Goal: Navigation & Orientation: Find specific page/section

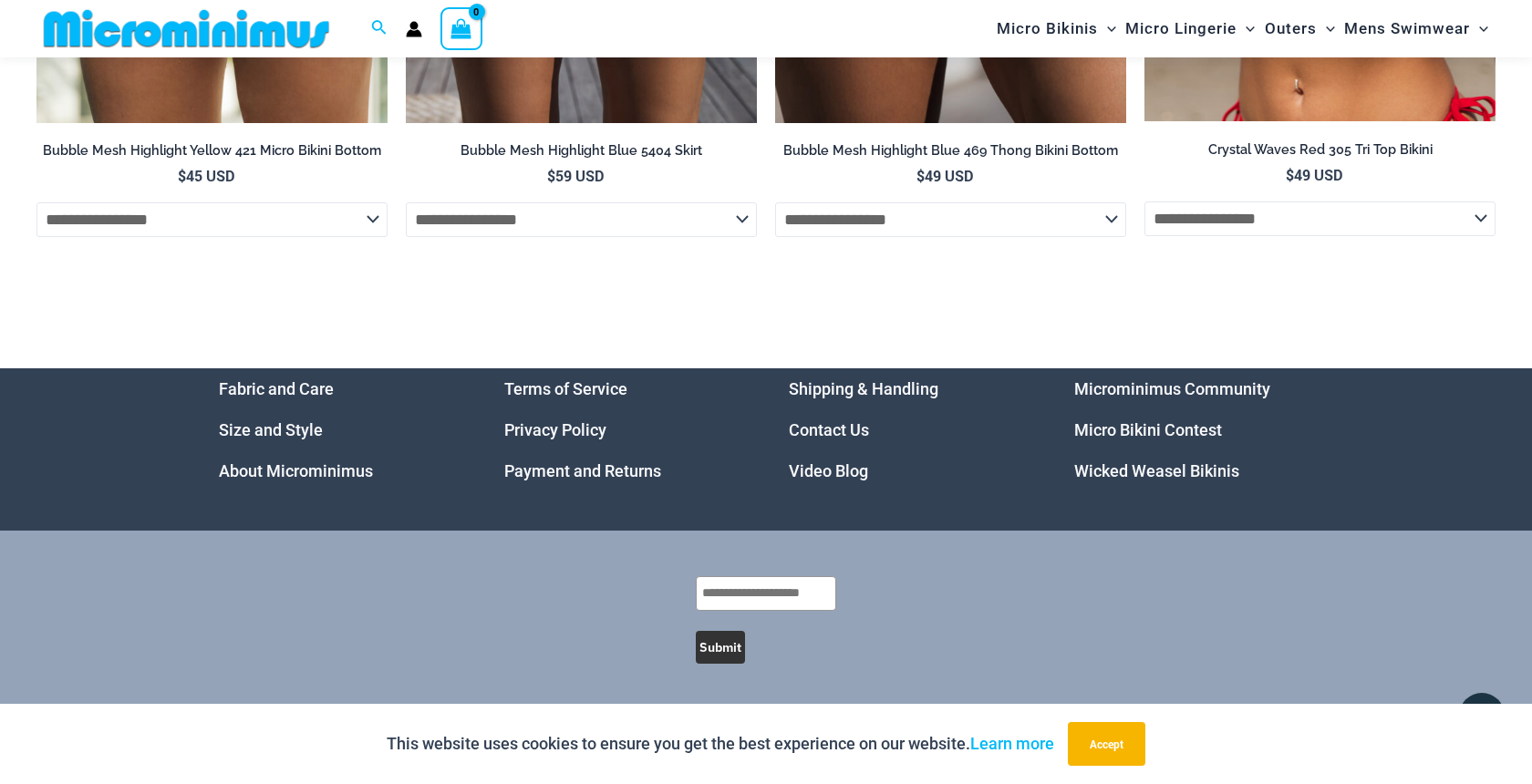
scroll to position [6028, 0]
click at [837, 469] on link "Video Blog" at bounding box center [829, 471] width 79 height 19
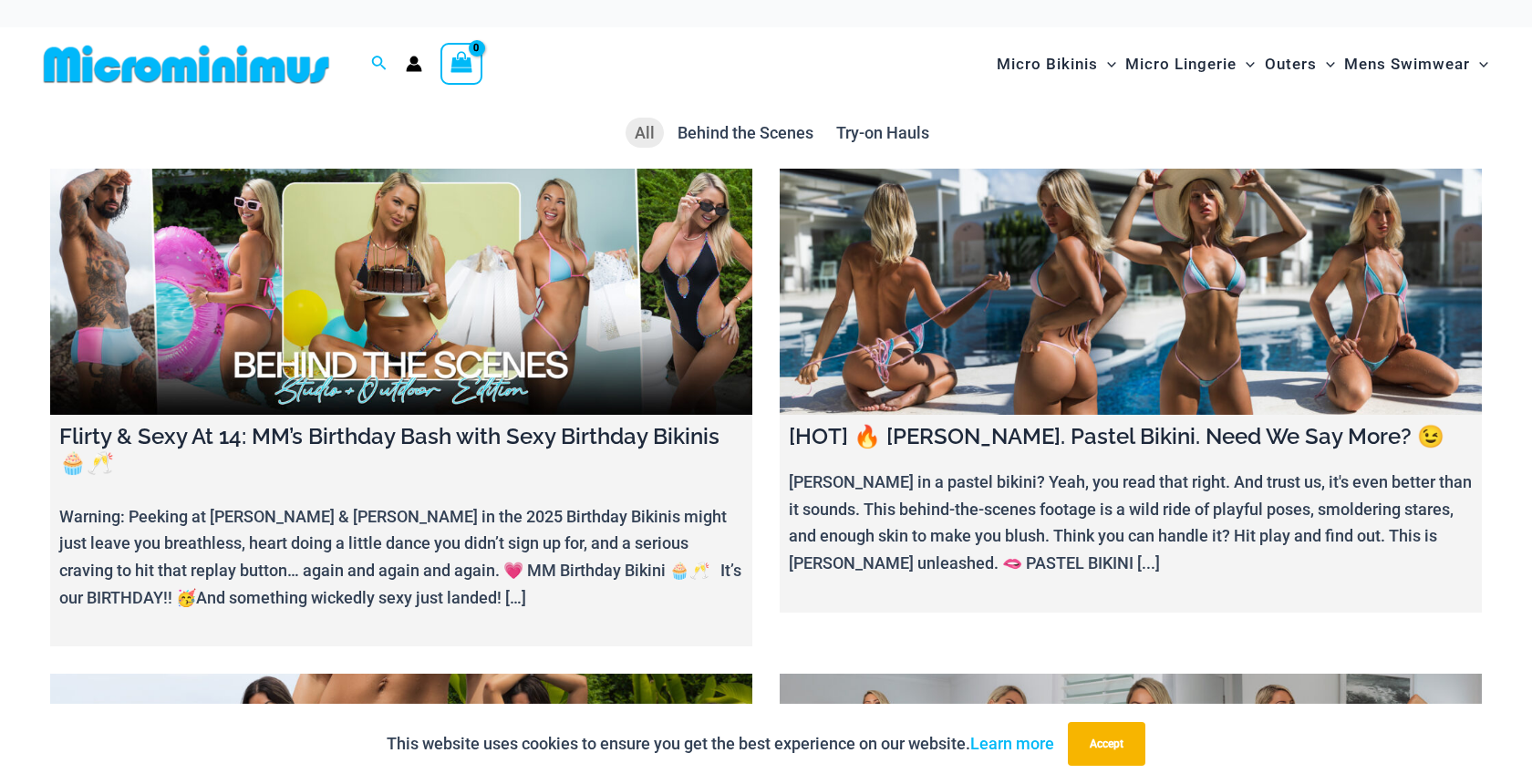
click at [193, 60] on img at bounding box center [187, 63] width 300 height 41
